Goal: Task Accomplishment & Management: Manage account settings

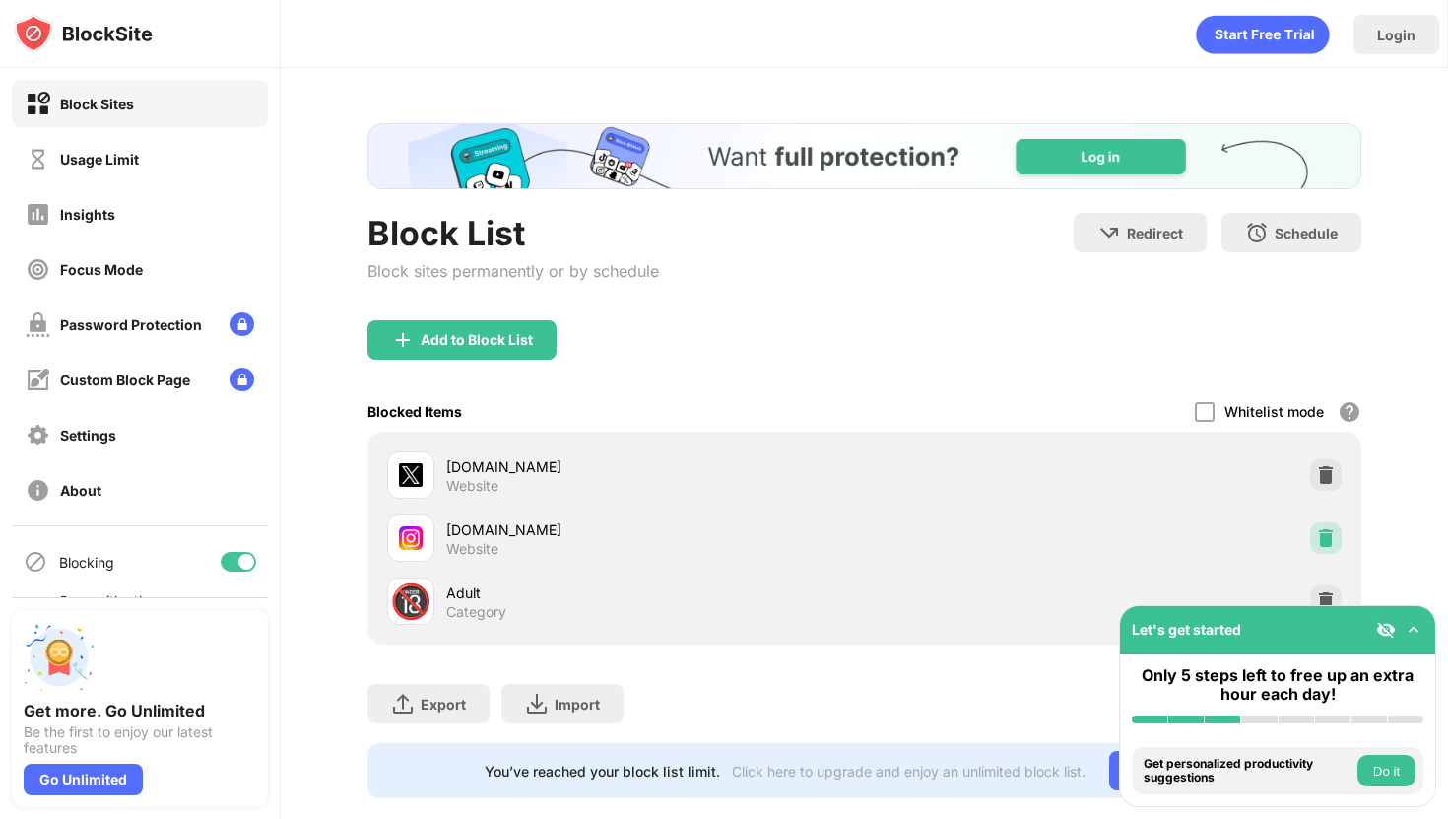
click at [1327, 541] on img at bounding box center [1326, 538] width 20 height 20
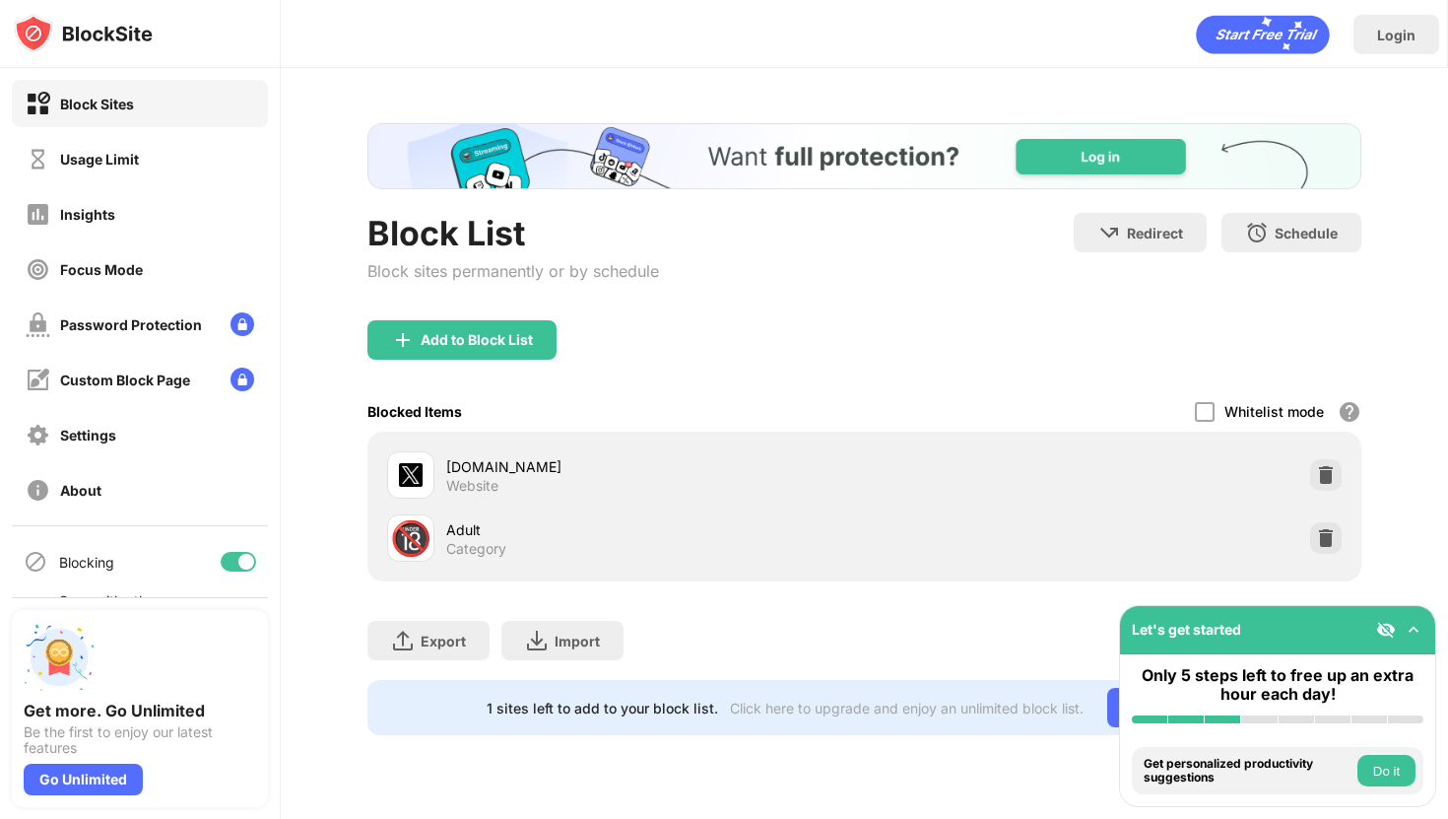
click at [1077, 374] on div "Add to Block List" at bounding box center [865, 355] width 994 height 71
click at [513, 343] on div "Add to Block List" at bounding box center [477, 340] width 112 height 16
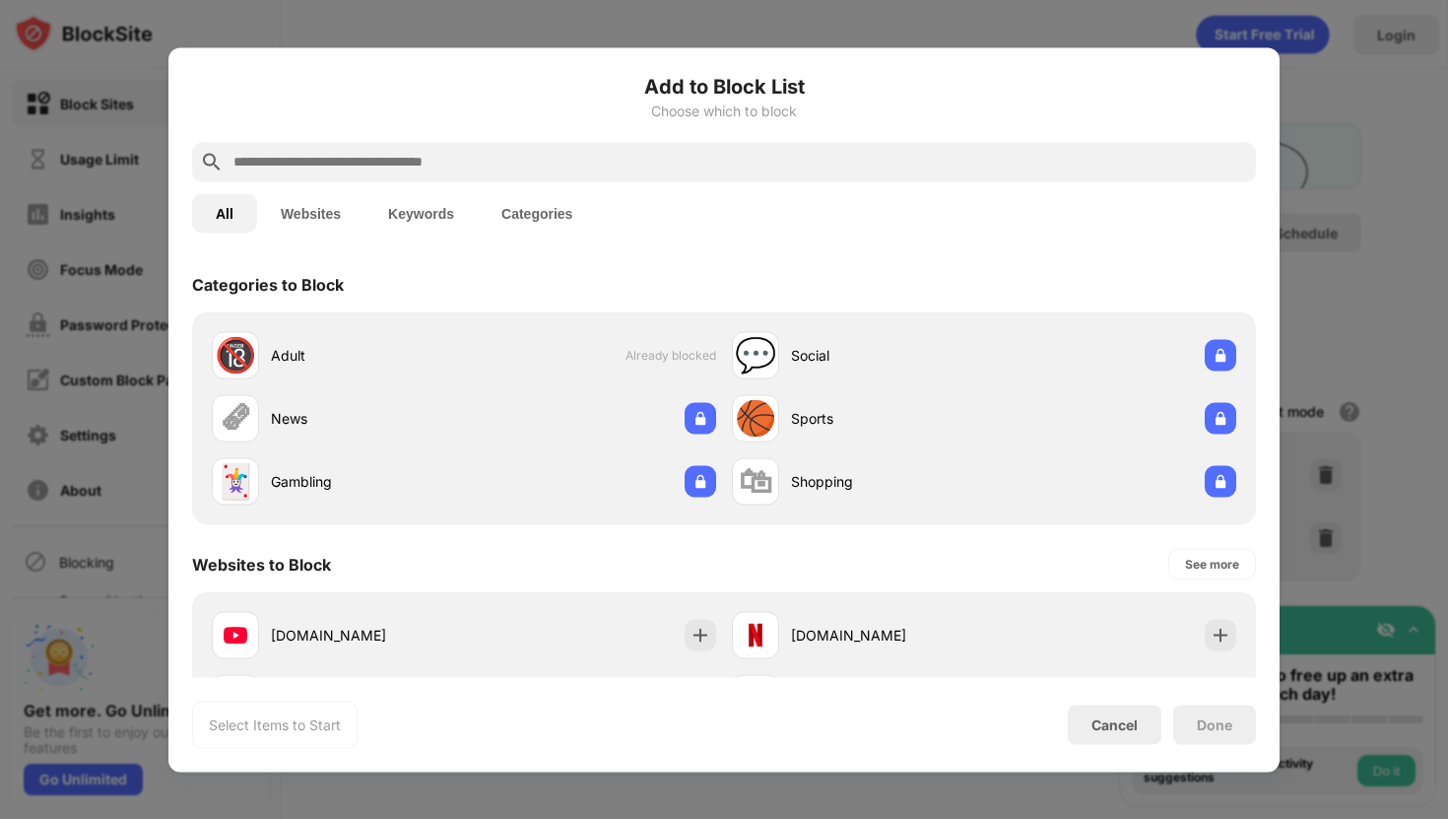
click at [376, 157] on input "text" at bounding box center [740, 162] width 1017 height 24
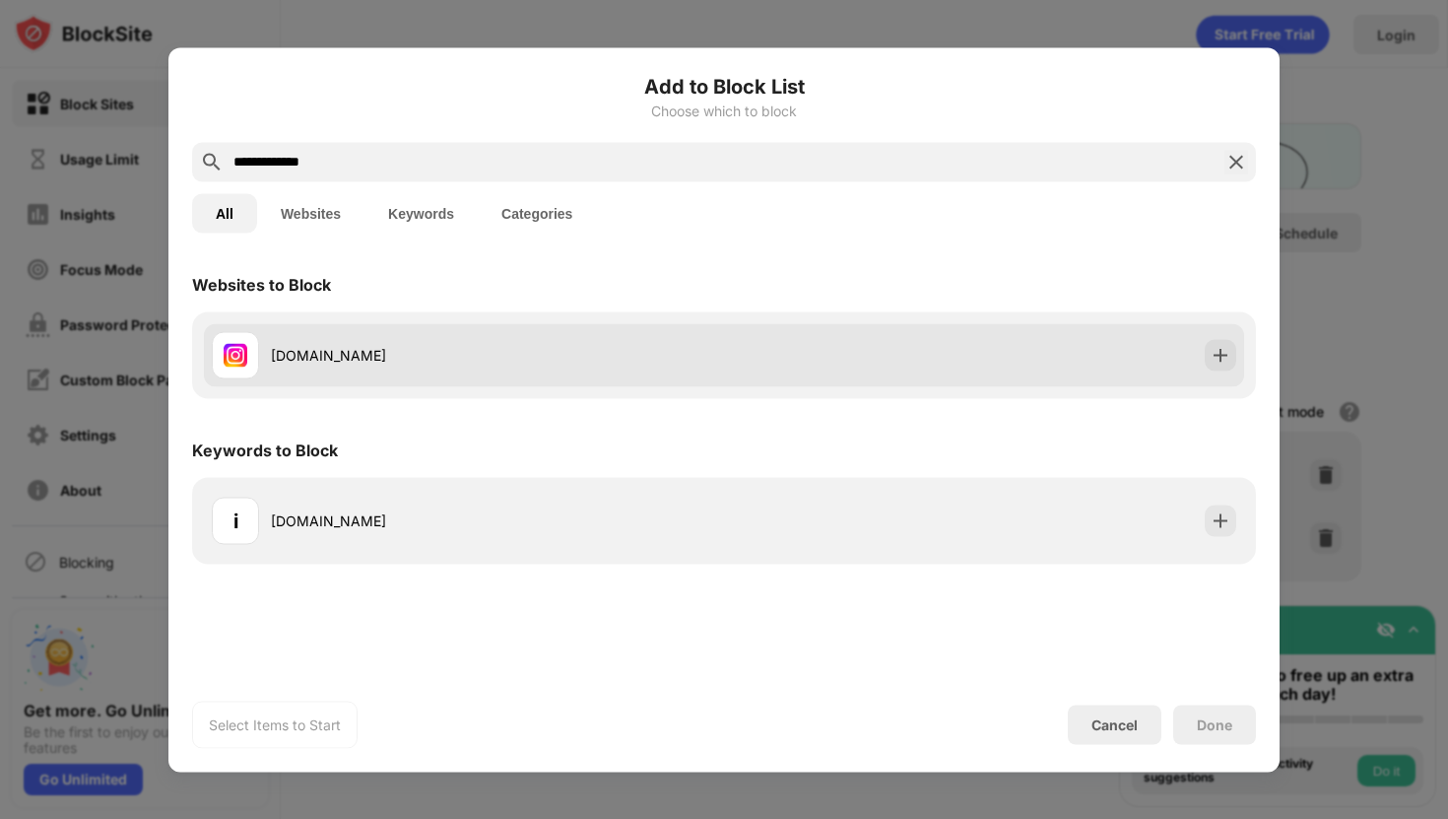
type input "**********"
click at [537, 361] on div "[DOMAIN_NAME]" at bounding box center [497, 355] width 453 height 21
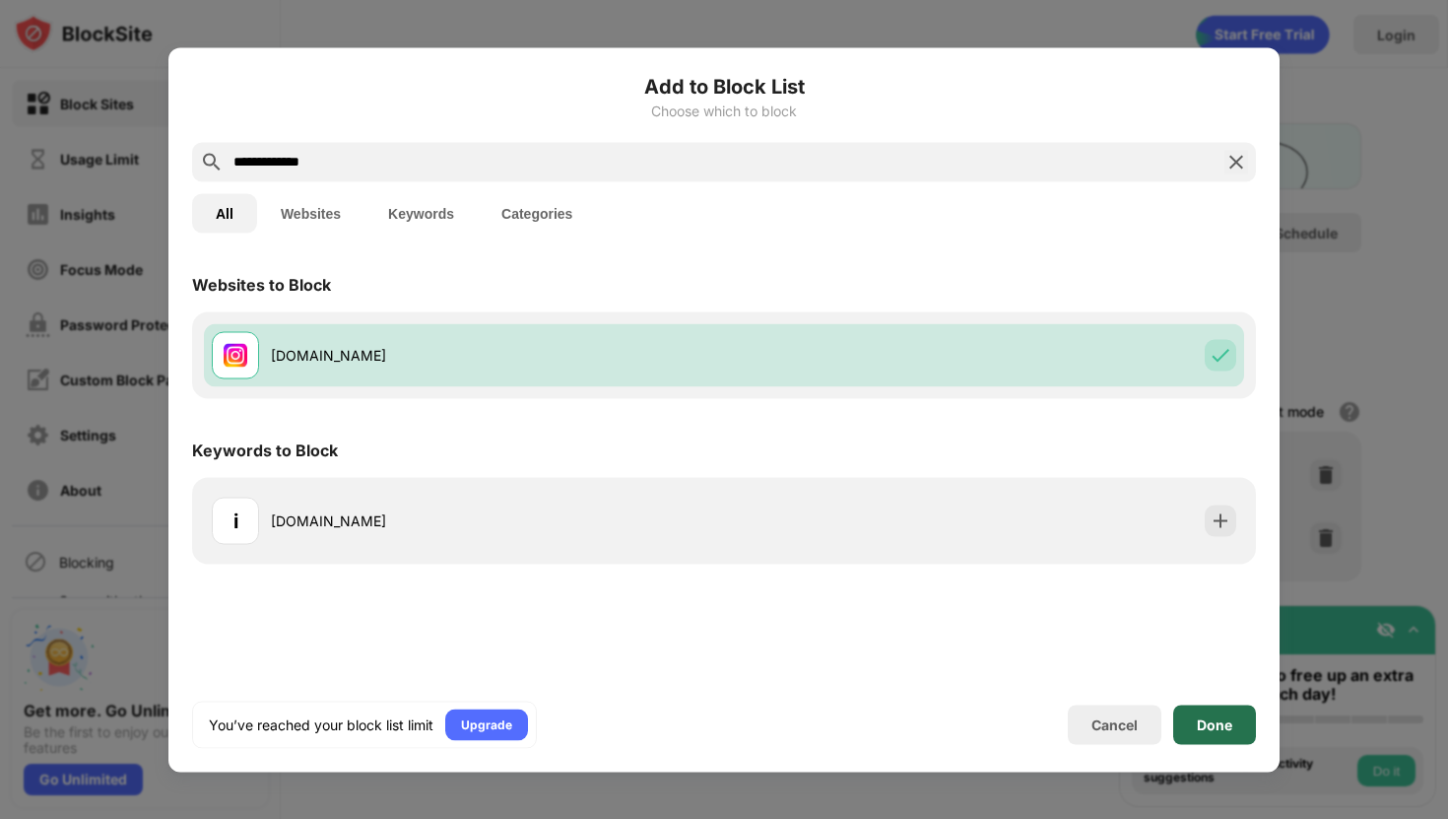
click at [1199, 732] on div "Done" at bounding box center [1215, 724] width 83 height 39
